Goal: Navigation & Orientation: Find specific page/section

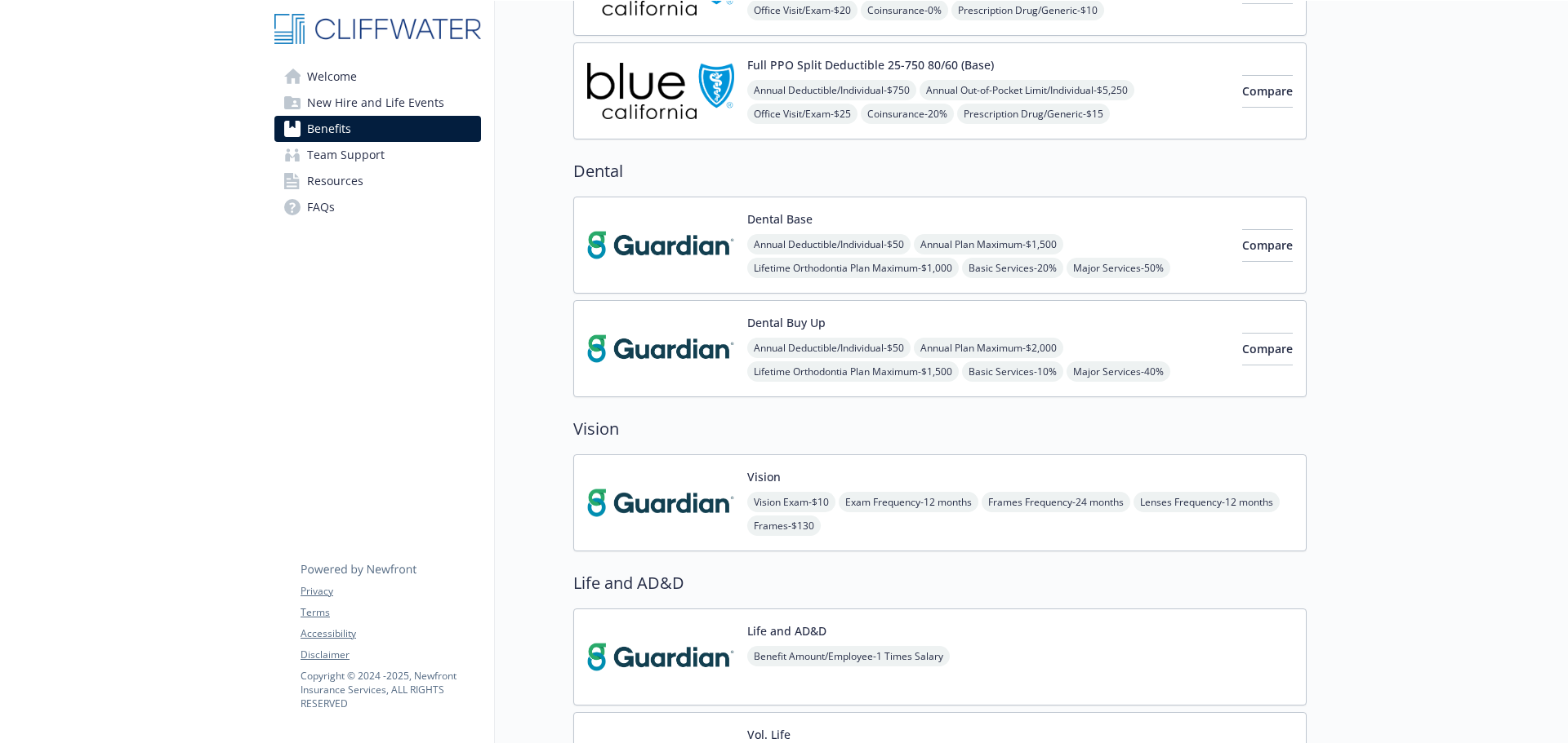
scroll to position [245, 0]
click at [362, 187] on link "Resources" at bounding box center [378, 181] width 207 height 26
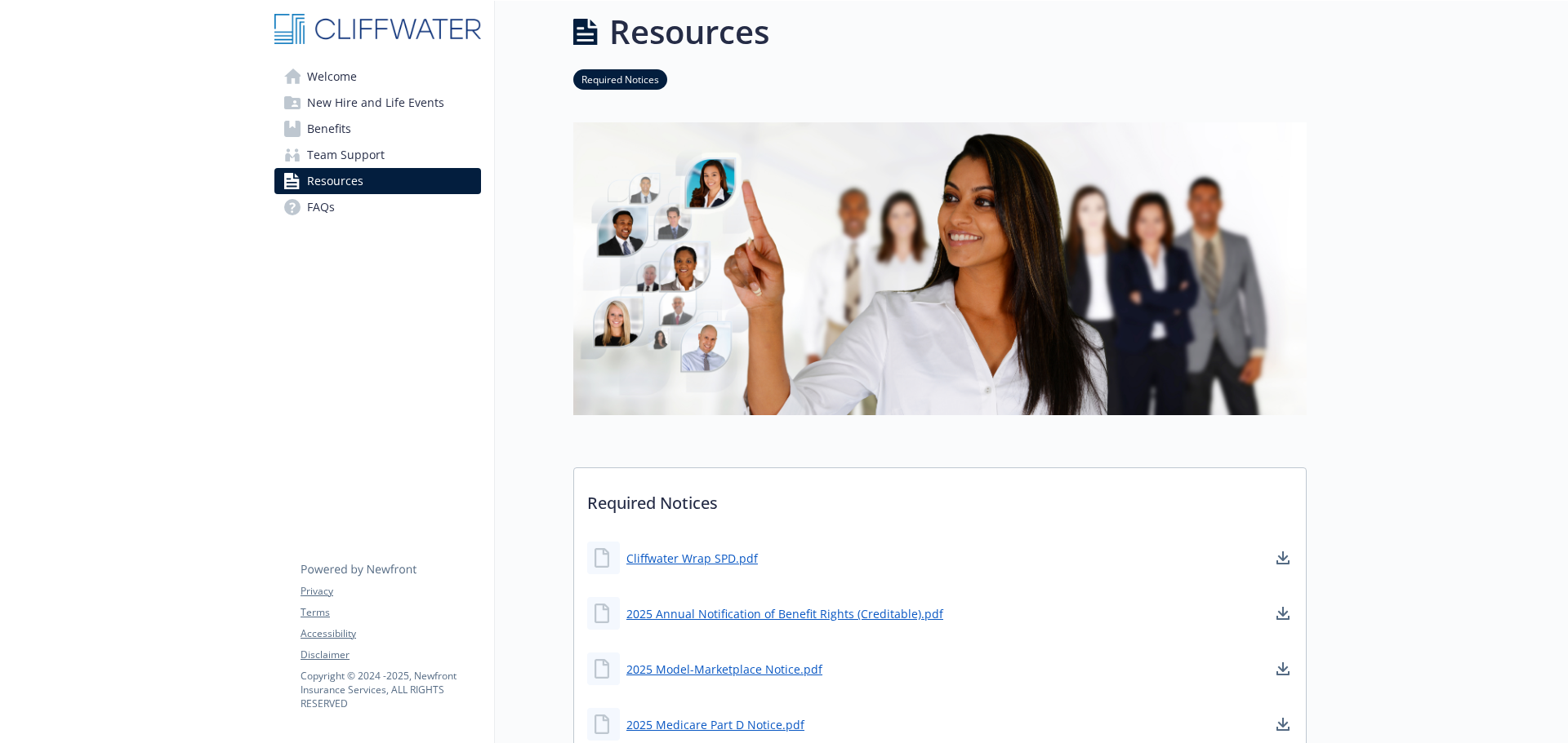
scroll to position [205, 0]
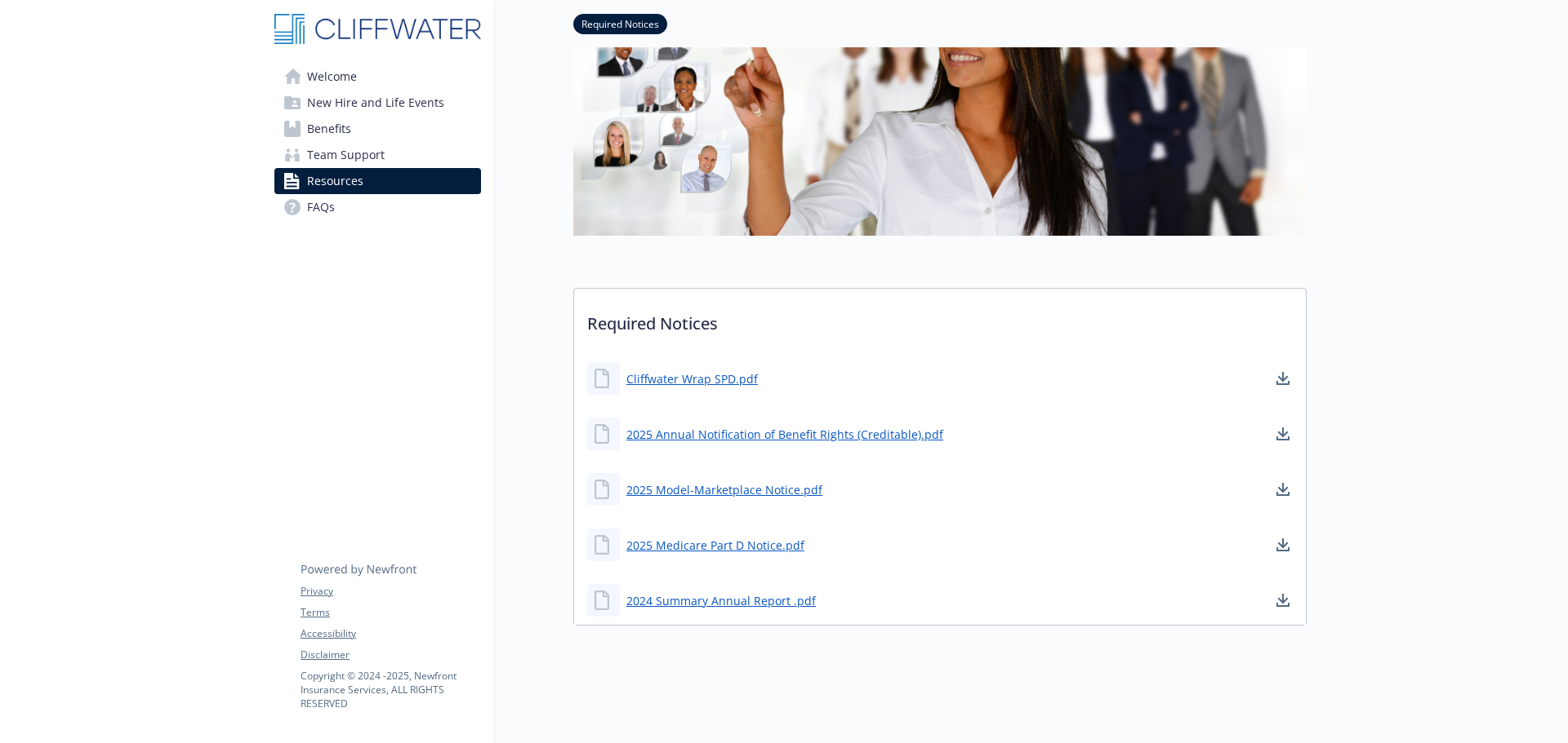
click at [354, 123] on link "Benefits" at bounding box center [378, 128] width 207 height 26
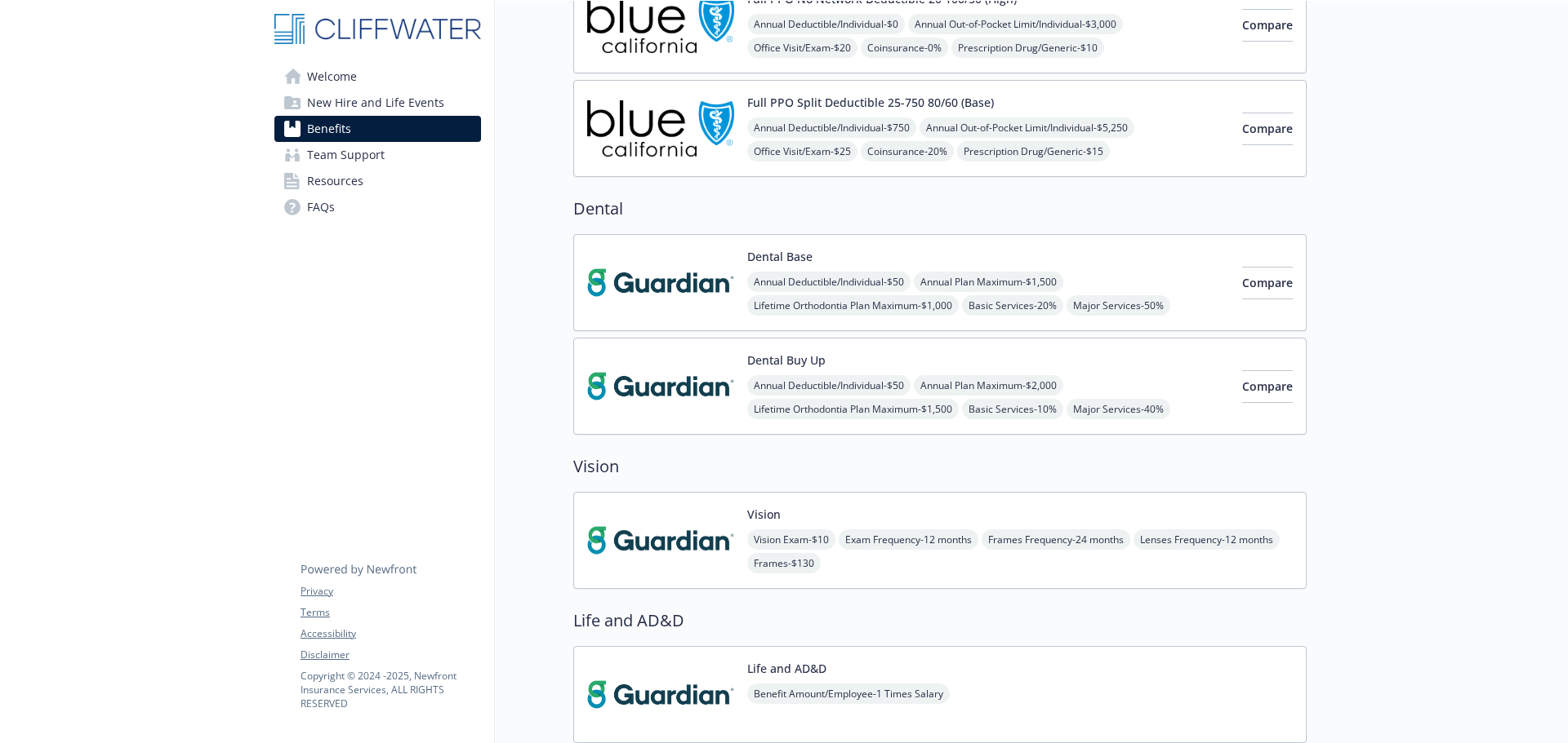
click at [356, 83] on span "Welcome" at bounding box center [332, 76] width 49 height 26
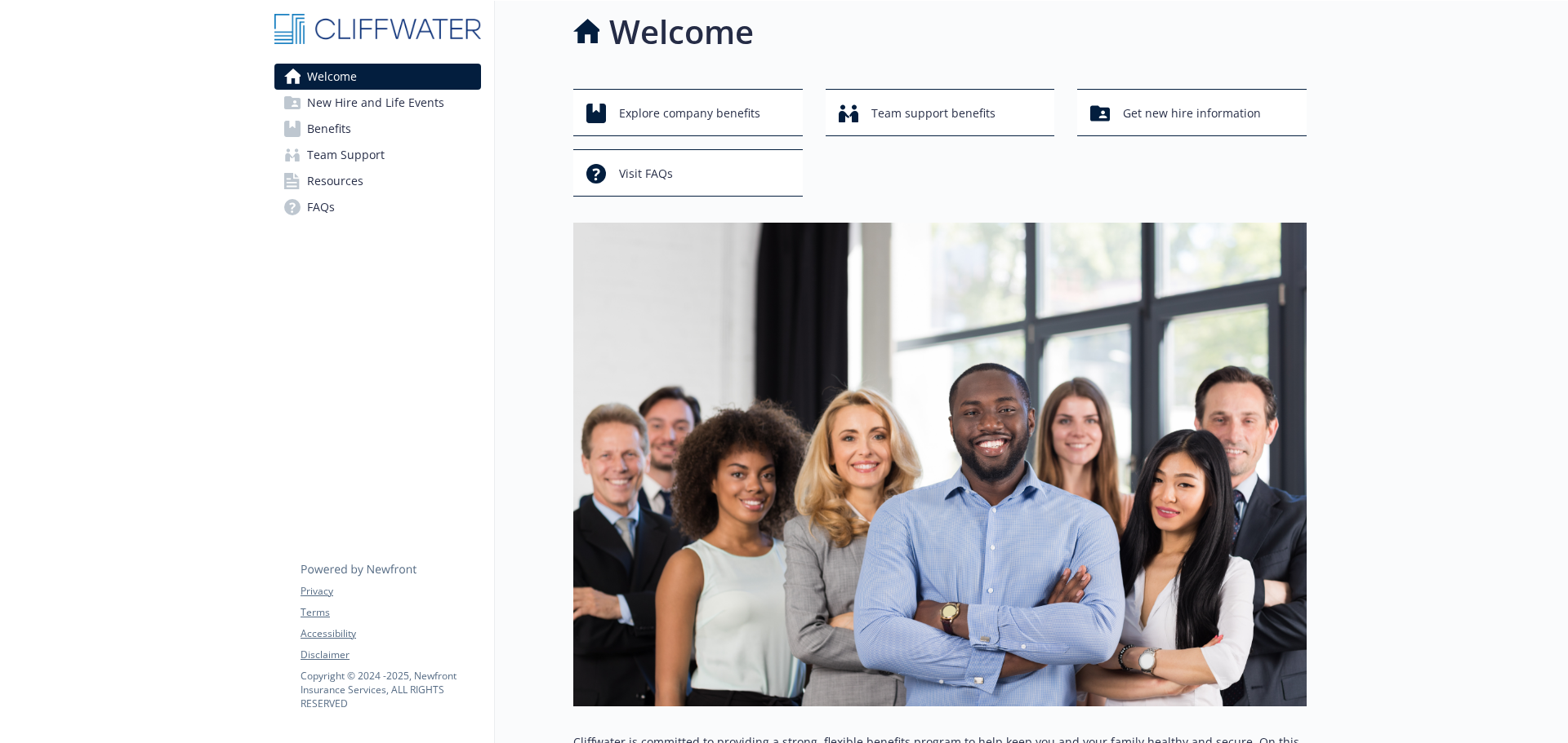
scroll to position [205, 0]
